Goal: Download file/media

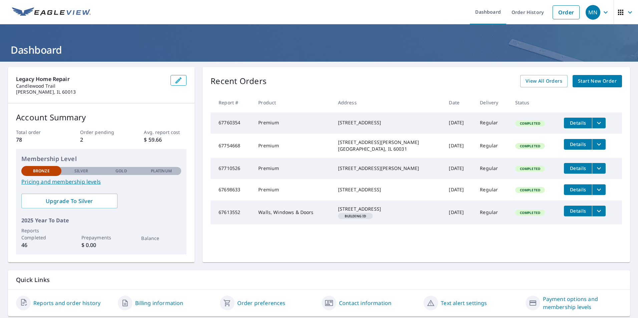
click at [573, 122] on span "Details" at bounding box center [578, 123] width 20 height 6
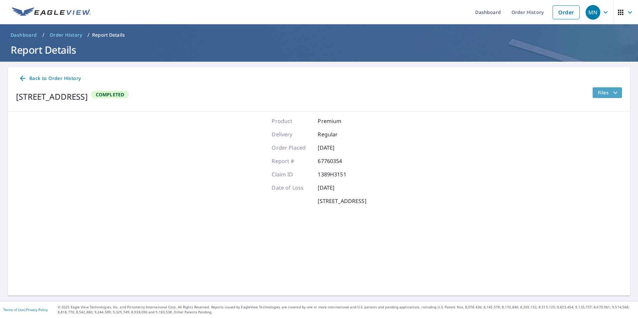
click at [598, 89] on span "Files" at bounding box center [608, 93] width 21 height 8
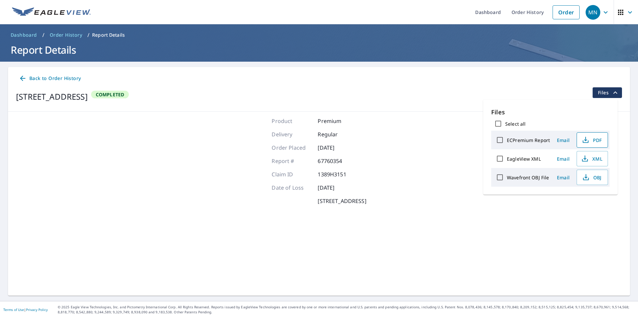
click at [590, 142] on span "PDF" at bounding box center [591, 140] width 21 height 8
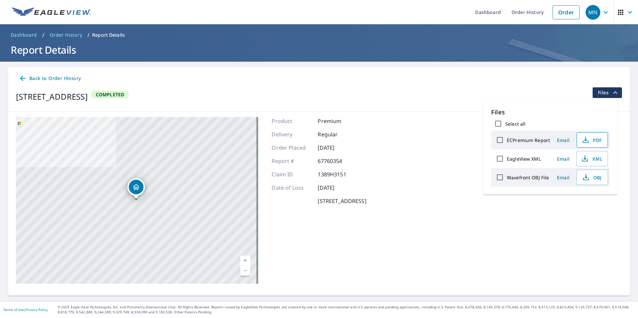
click at [588, 143] on icon "button" at bounding box center [585, 140] width 8 height 8
click at [594, 160] on span "XML" at bounding box center [591, 159] width 21 height 8
click at [427, 99] on div "452 PARK AVE CARY, IL 60013 Completed Files" at bounding box center [319, 96] width 606 height 19
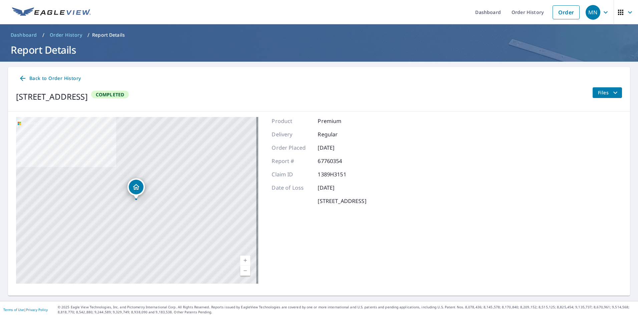
click at [599, 93] on span "Files" at bounding box center [608, 93] width 21 height 8
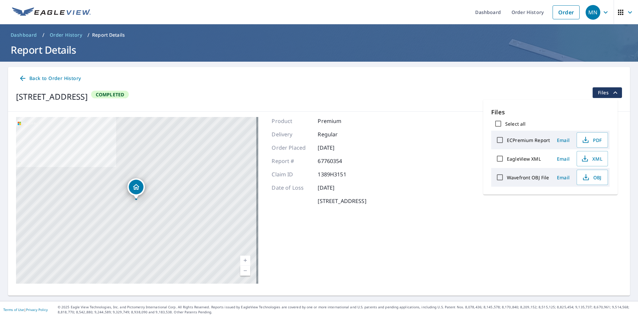
click at [21, 34] on span "Dashboard" at bounding box center [24, 35] width 26 height 7
